Goal: Understand process/instructions: Learn how to perform a task or action

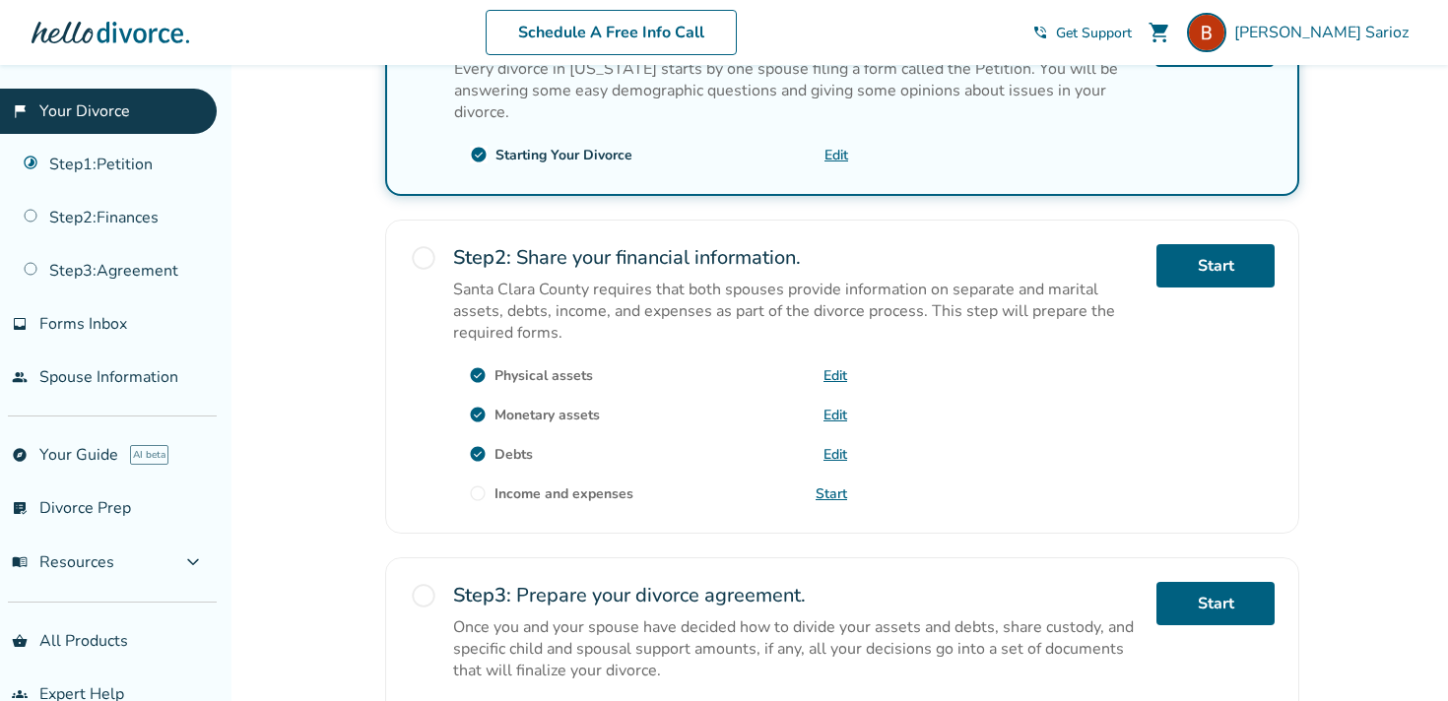
click at [112, 121] on link "flag_2 Your Divorce" at bounding box center [108, 111] width 217 height 45
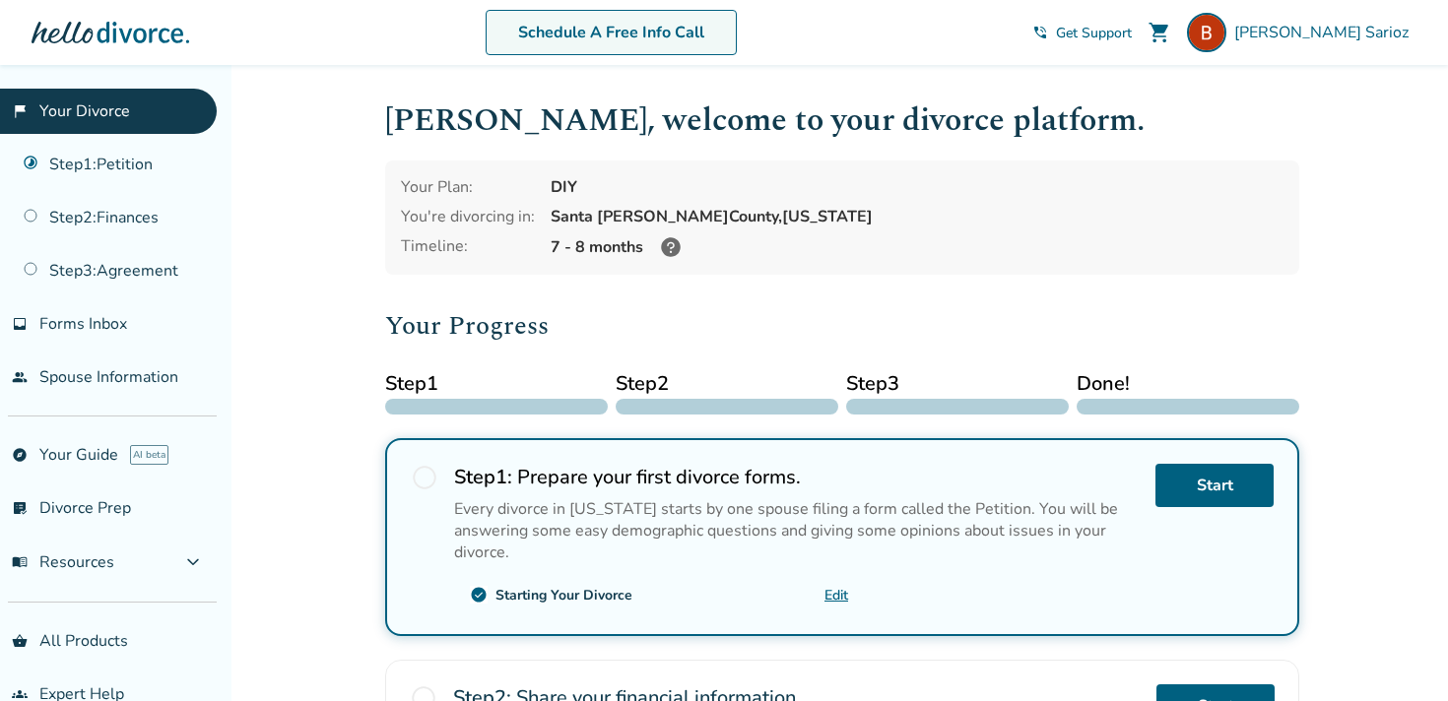
click at [737, 33] on link "Schedule A Free Info Call" at bounding box center [610, 32] width 251 height 45
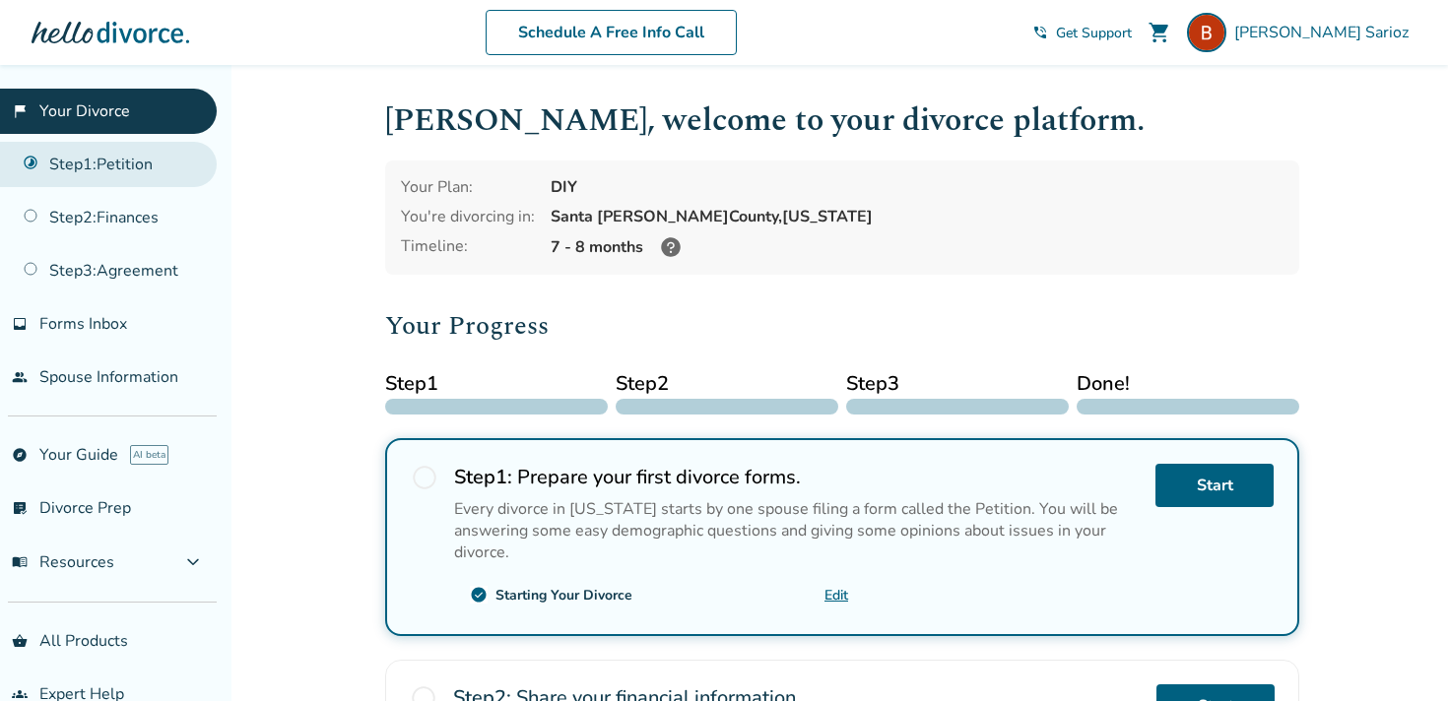
click at [149, 171] on link "Step 1 : Petition" at bounding box center [108, 164] width 217 height 45
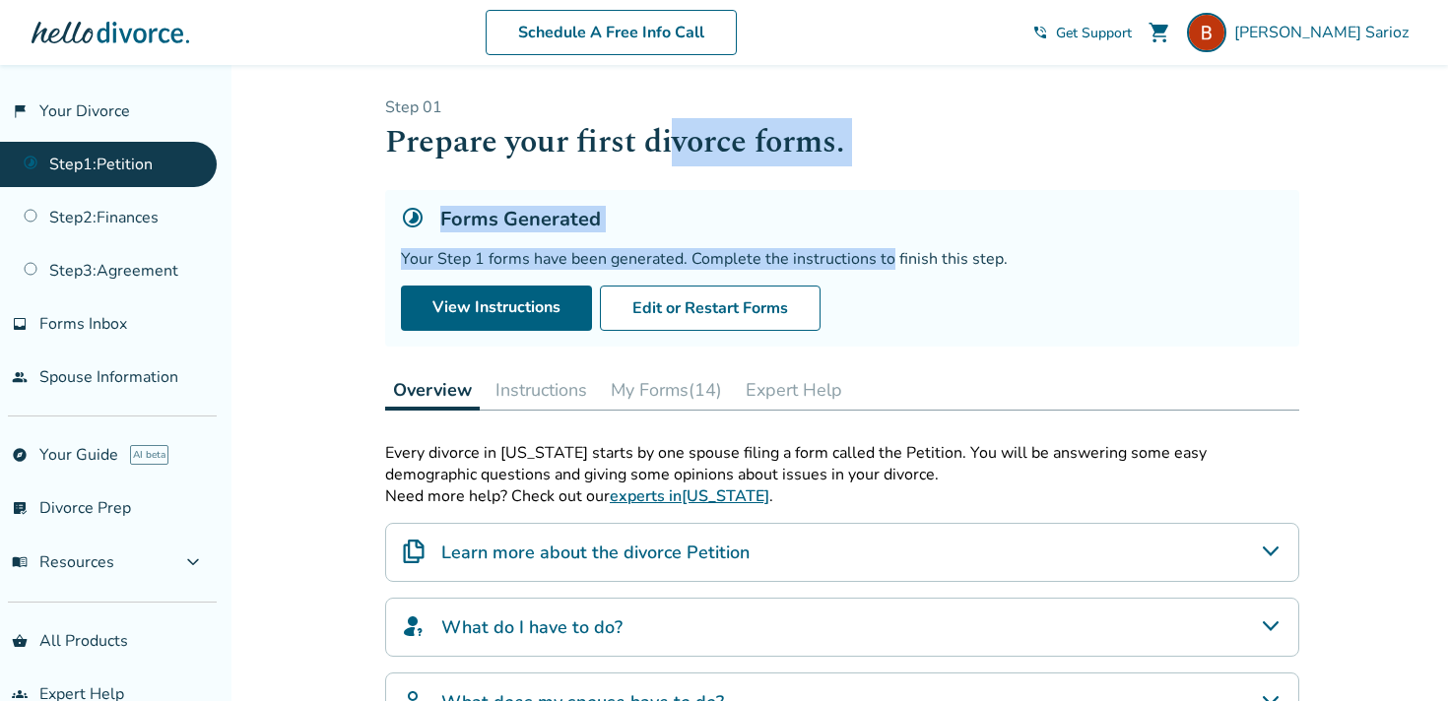
drag, startPoint x: 886, startPoint y: 259, endPoint x: 678, endPoint y: 163, distance: 229.6
click at [678, 163] on div "Step 0 1 Prepare your first divorce forms. Forms Generated Your Step 1 forms ha…" at bounding box center [842, 222] width 914 height 250
click at [678, 163] on h1 "Prepare your first divorce forms." at bounding box center [842, 142] width 914 height 48
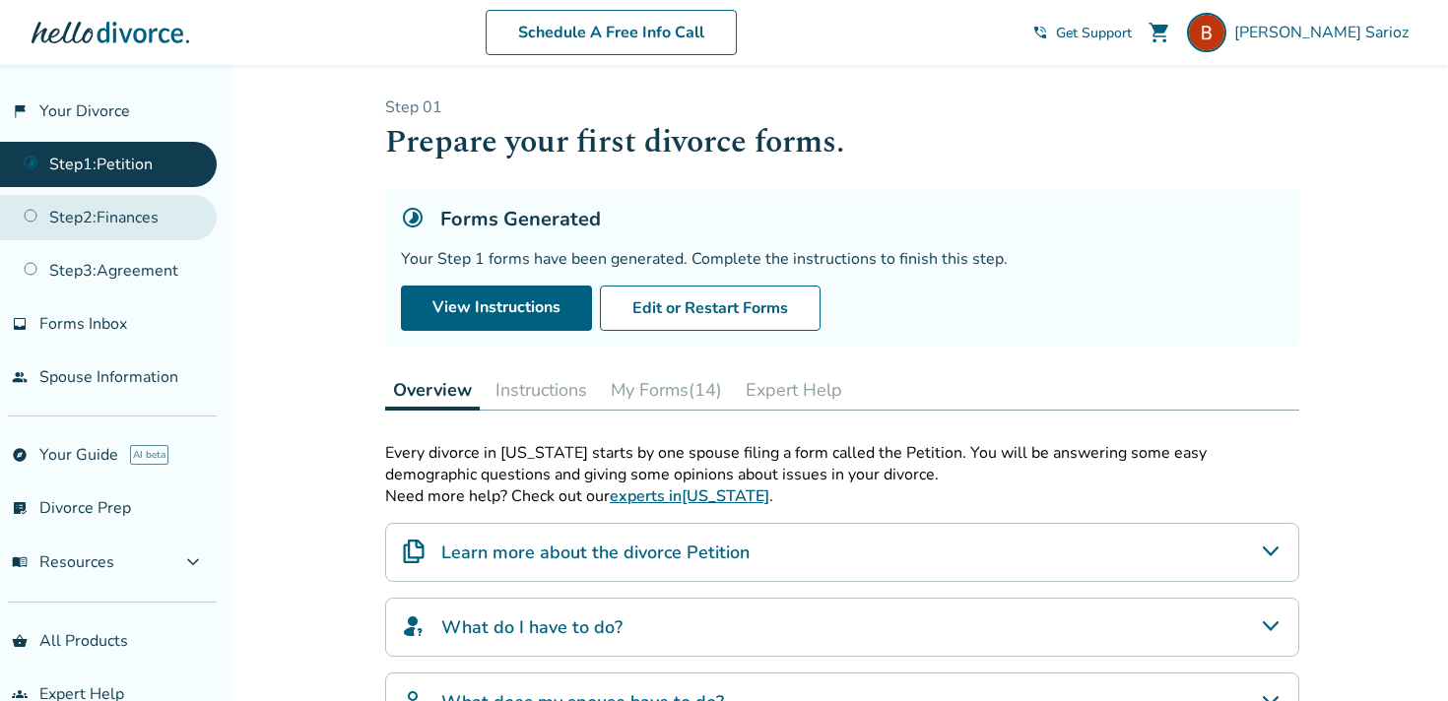
click at [141, 230] on link "Step 2 : Finances" at bounding box center [108, 217] width 217 height 45
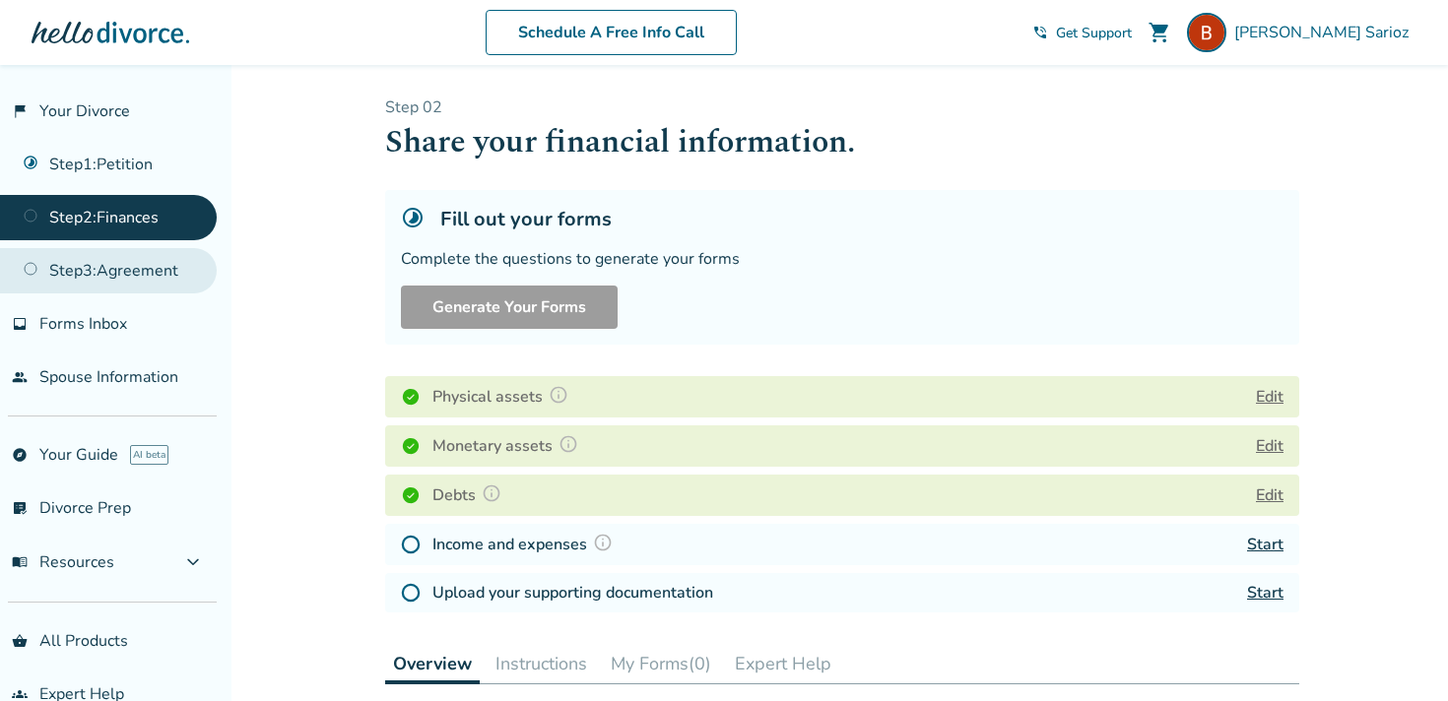
click at [135, 264] on link "Step 3 : Agreement" at bounding box center [108, 270] width 217 height 45
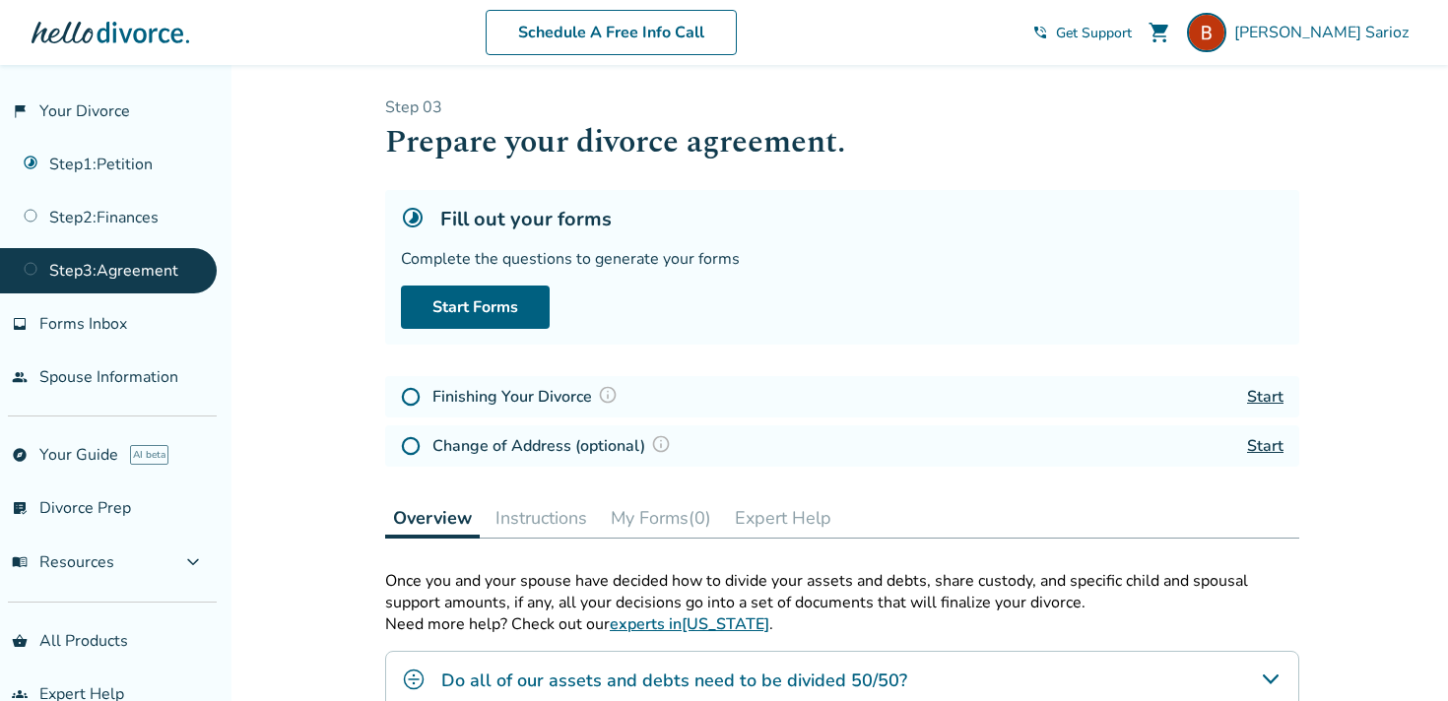
click at [138, 241] on ul "Step 1 : Petition Step 2 : Finances Step 3 : Agreement" at bounding box center [108, 214] width 217 height 160
click at [158, 161] on link "Step 1 : Petition" at bounding box center [108, 164] width 217 height 45
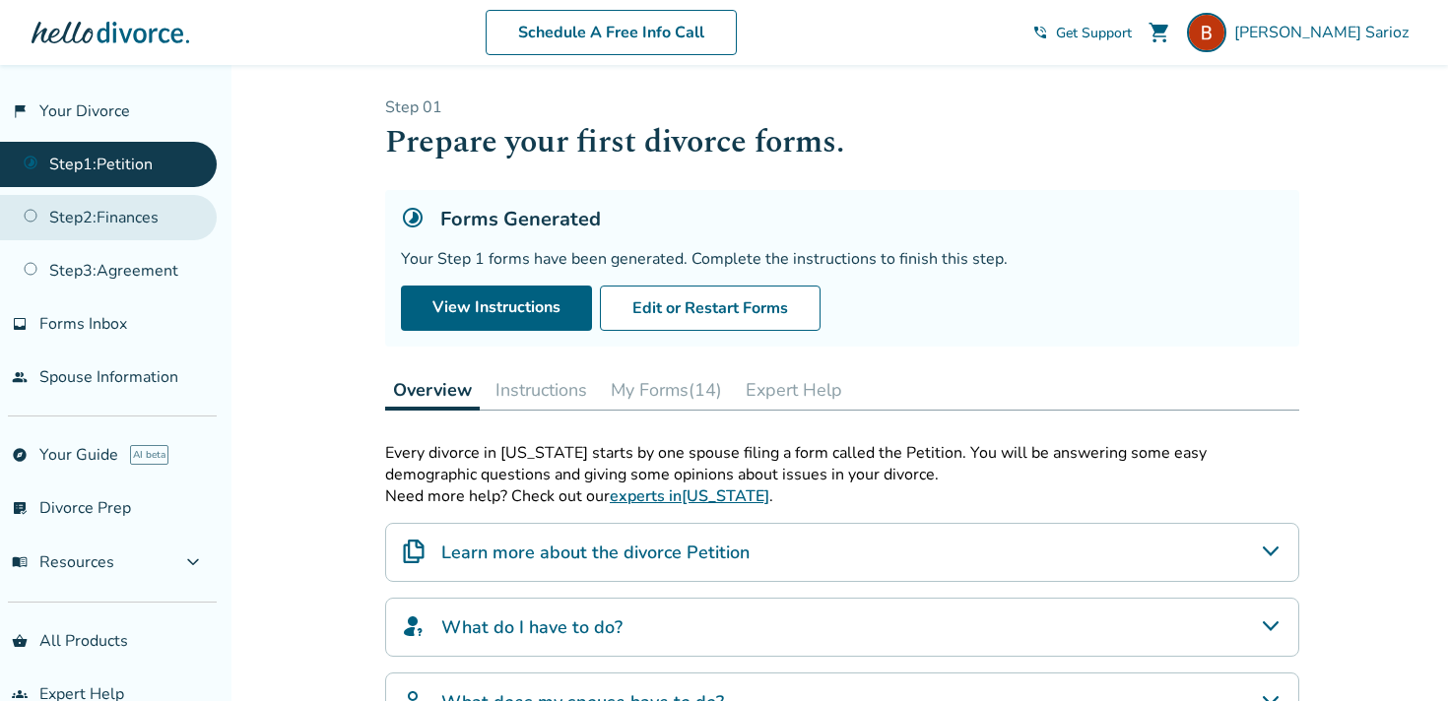
click at [160, 230] on link "Step 2 : Finances" at bounding box center [108, 217] width 217 height 45
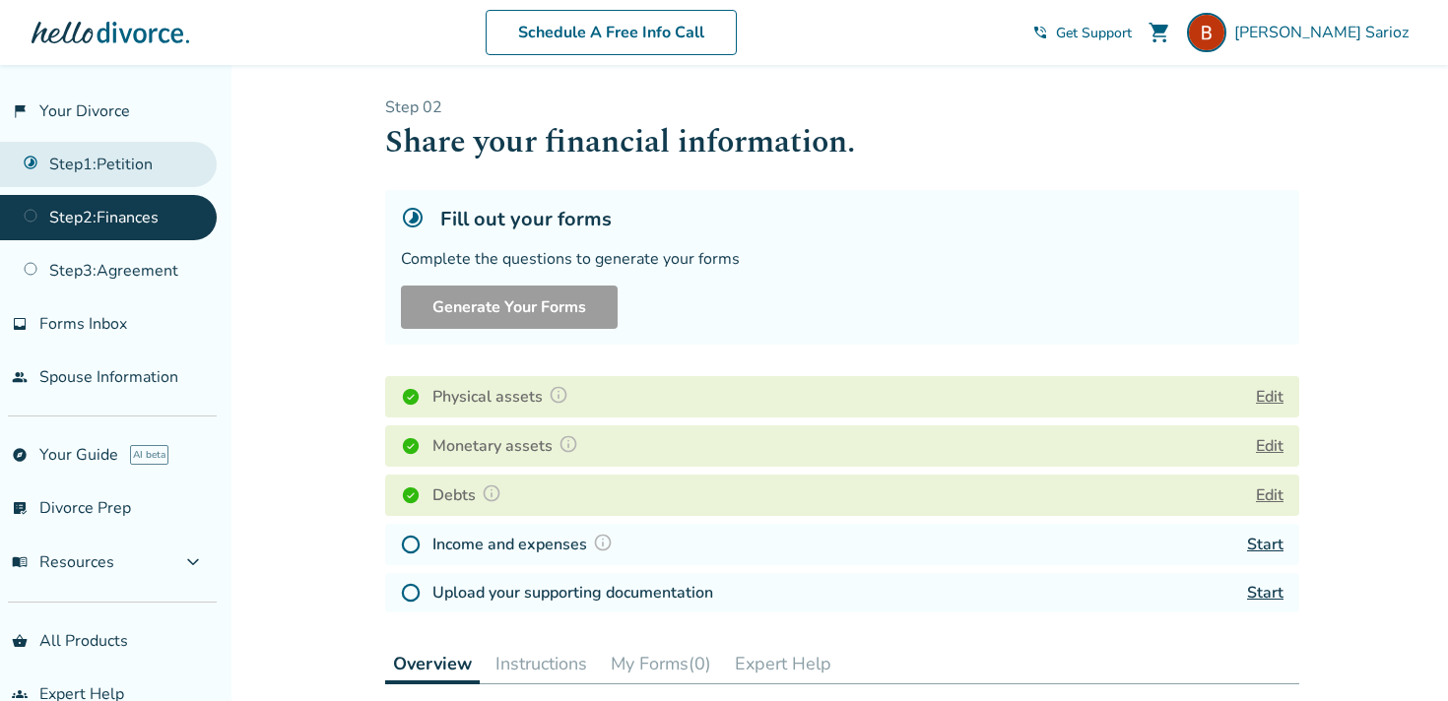
click at [120, 167] on link "Step 1 : Petition" at bounding box center [108, 164] width 217 height 45
